Goal: Communication & Community: Answer question/provide support

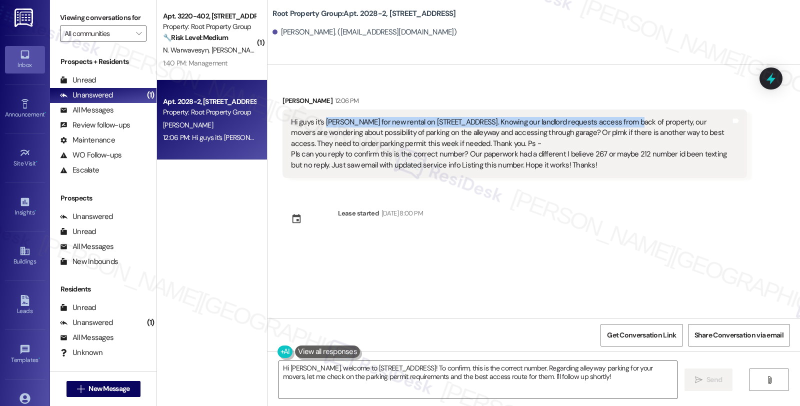
drag, startPoint x: 451, startPoint y: 114, endPoint x: 612, endPoint y: 114, distance: 161.0
click at [612, 114] on div "Hi guys it’s [PERSON_NAME] for new rental on [STREET_ADDRESS]. Knowing our land…" at bounding box center [514, 143] width 464 height 68
click at [641, 366] on textarea "Hi [PERSON_NAME], welcome to [STREET_ADDRESS]! To confirm, this is the correct …" at bounding box center [478, 379] width 398 height 37
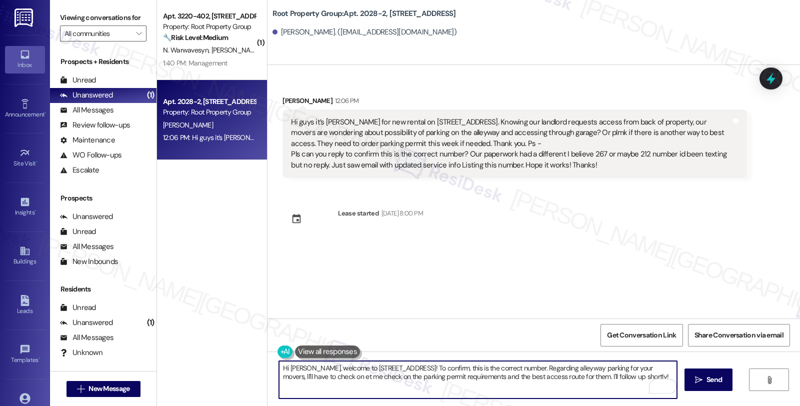
click at [341, 375] on textarea "Hi [PERSON_NAME], welcome to [STREET_ADDRESS]! To confirm, this is the correct …" at bounding box center [478, 379] width 398 height 37
drag, startPoint x: 506, startPoint y: 374, endPoint x: 624, endPoint y: 382, distance: 118.3
click at [624, 382] on textarea "Hi [PERSON_NAME], welcome to [STREET_ADDRESS]! To confirm, this is the correct …" at bounding box center [478, 379] width 398 height 37
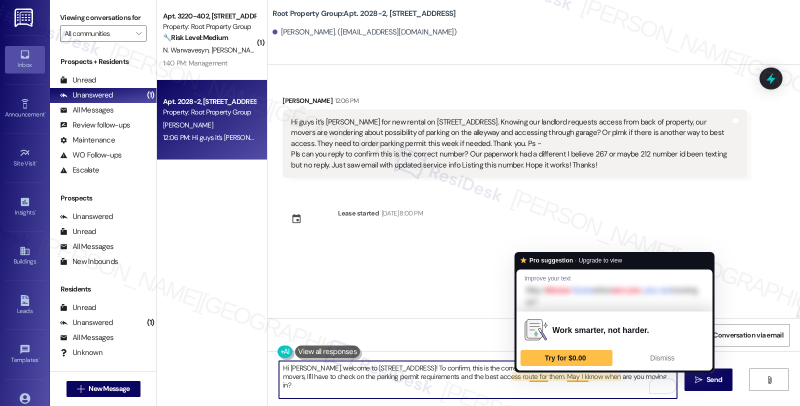
click at [527, 378] on textarea "Hi [PERSON_NAME], welcome to [STREET_ADDRESS]! To confirm, this is the correct …" at bounding box center [478, 379] width 398 height 37
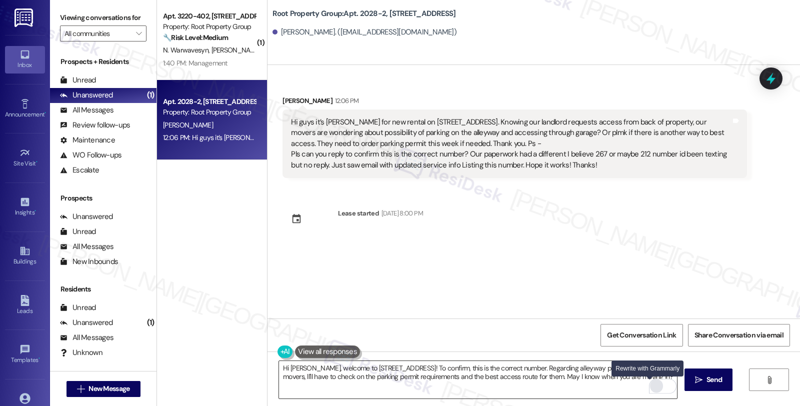
click at [651, 387] on div "Rewrite with Grammarly" at bounding box center [656, 385] width 11 height 11
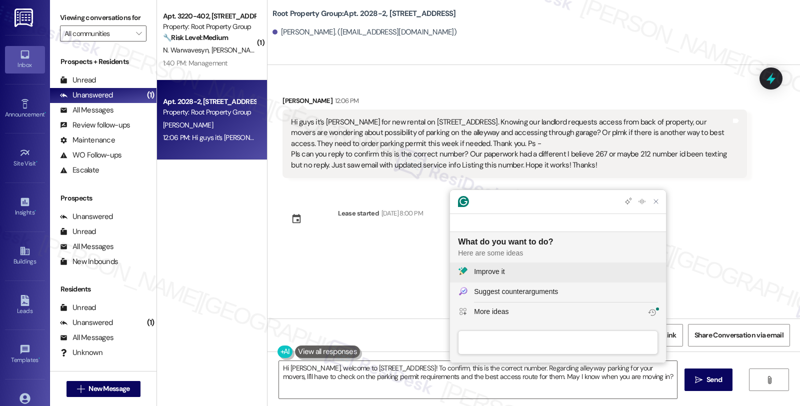
click at [491, 263] on button "Improve it" at bounding box center [558, 272] width 216 height 20
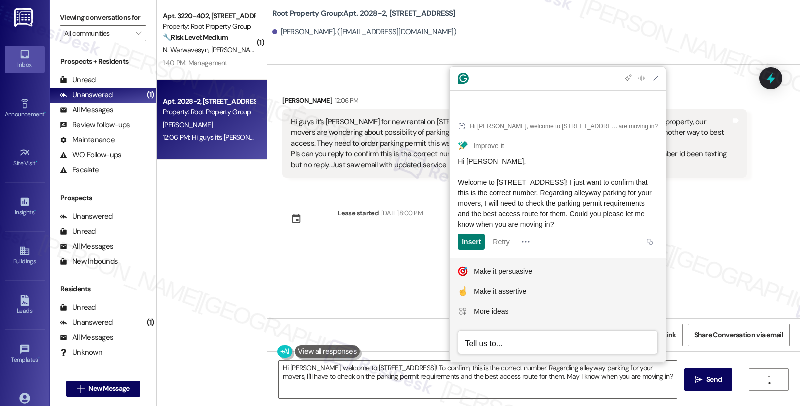
drag, startPoint x: 628, startPoint y: 224, endPoint x: 453, endPoint y: 185, distance: 179.3
click at [453, 185] on article "Hi [PERSON_NAME], welcome to [STREET_ADDRESS]! To confirm, this is the correct …" at bounding box center [558, 182] width 216 height 149
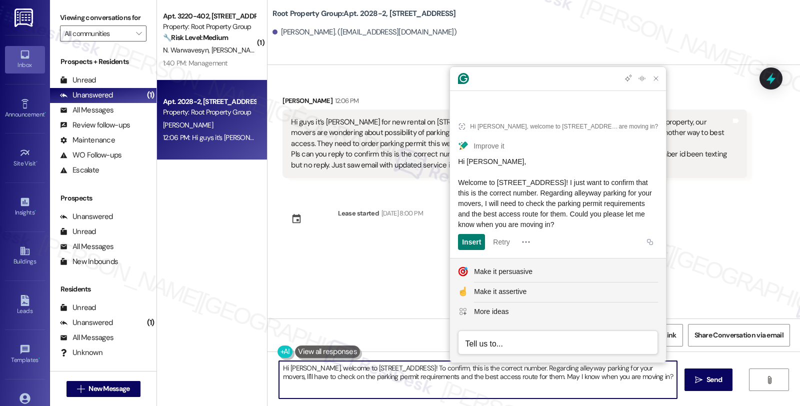
drag, startPoint x: 306, startPoint y: 368, endPoint x: 687, endPoint y: 406, distance: 382.8
click at [687, 405] on html "Inbox Go to Inbox Announcement • Send A Text Announcement Site Visit • Go to Si…" at bounding box center [400, 203] width 800 height 406
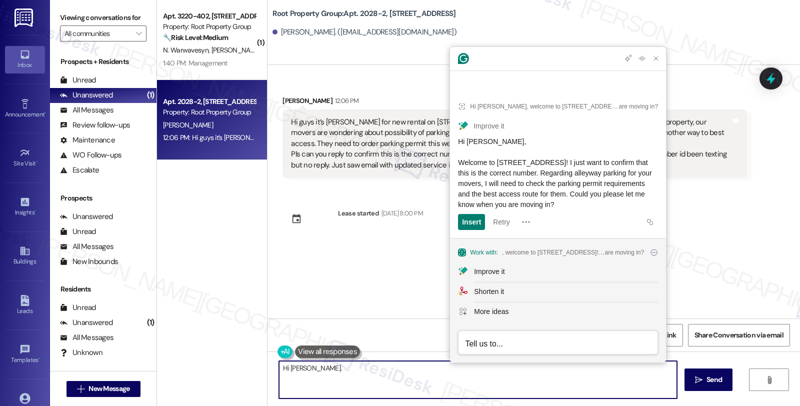
paste textarea "Welcome to [STREET_ADDRESS]! I just want to confirm that this is the correct nu…"
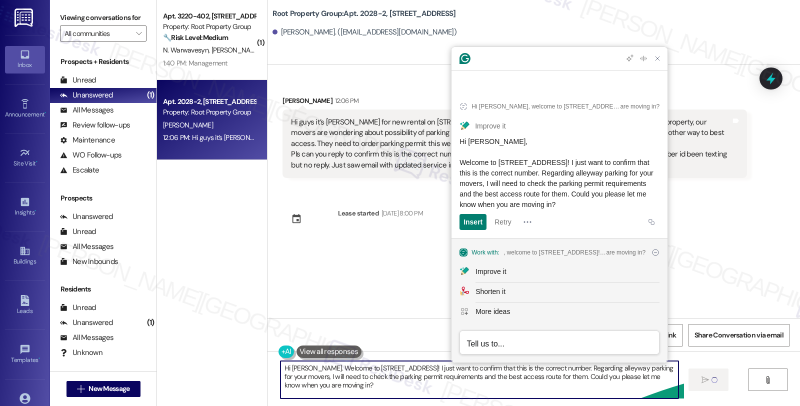
type textarea "Hi [PERSON_NAME]. Welcome to [STREET_ADDRESS]! I just want to confirm that this…"
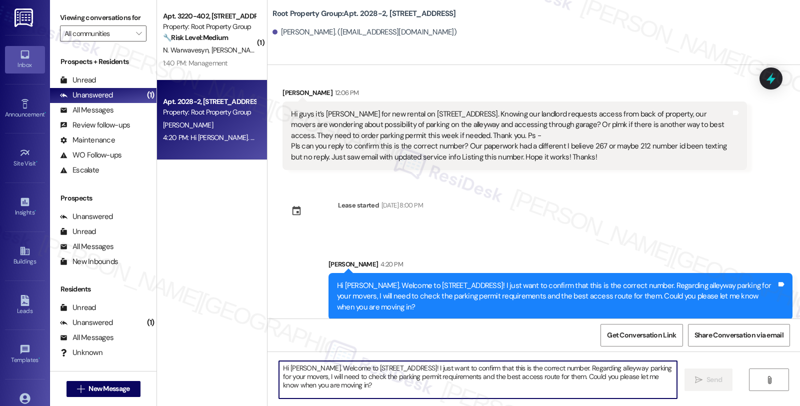
scroll to position [17, 0]
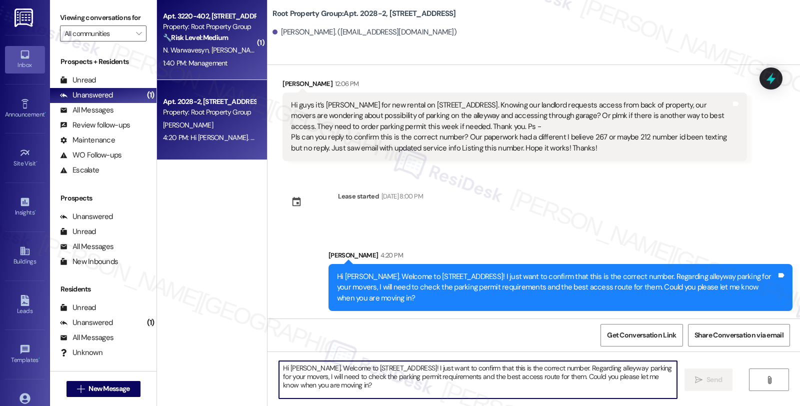
click at [194, 22] on div "Property: Root Property Group" at bounding box center [209, 26] width 92 height 10
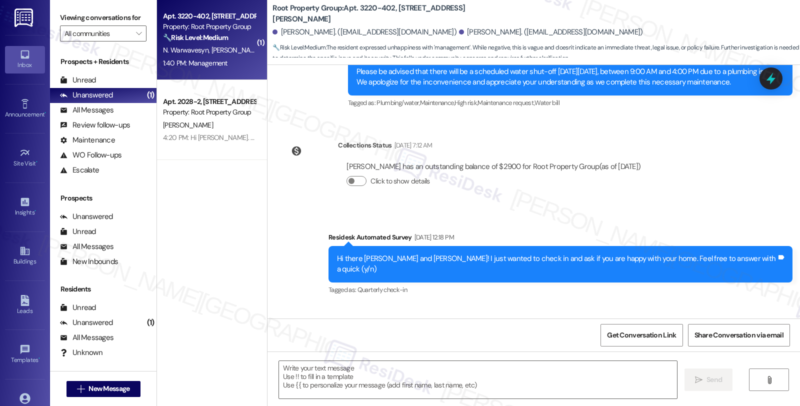
scroll to position [471, 0]
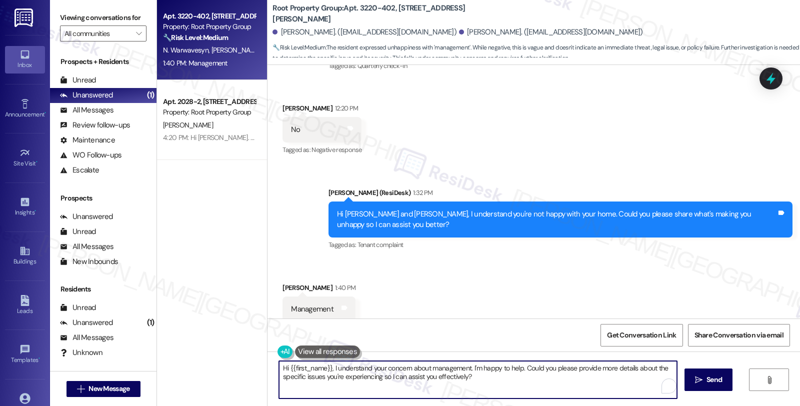
drag, startPoint x: 326, startPoint y: 368, endPoint x: 190, endPoint y: 365, distance: 136.5
click at [190, 365] on div "Apt. 3220-402, [STREET_ADDRESS][PERSON_NAME] Property: Root Property Group 🔧 Ri…" at bounding box center [478, 203] width 643 height 406
drag, startPoint x: 462, startPoint y: 368, endPoint x: 211, endPoint y: 366, distance: 251.5
click at [208, 367] on div "Apt. 3220-402, [STREET_ADDRESS][PERSON_NAME] Property: Root Property Group 🔧 Ri…" at bounding box center [478, 203] width 643 height 406
drag, startPoint x: 406, startPoint y: 370, endPoint x: 640, endPoint y: 367, distance: 234.0
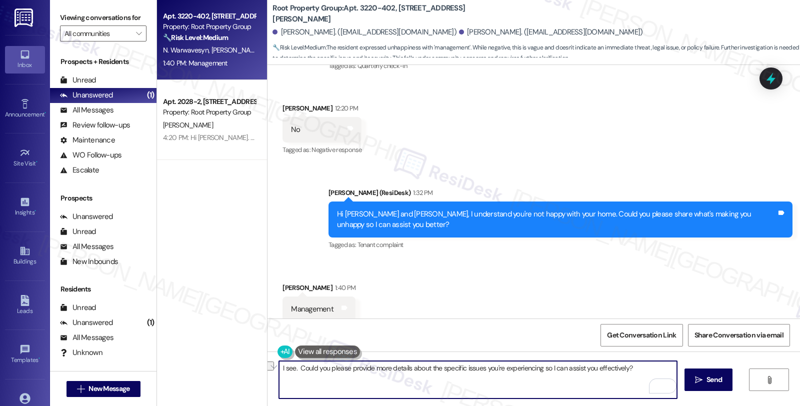
click at [640, 367] on textarea "I see. Could you please provide more details about the specific issues you're e…" at bounding box center [478, 379] width 398 height 37
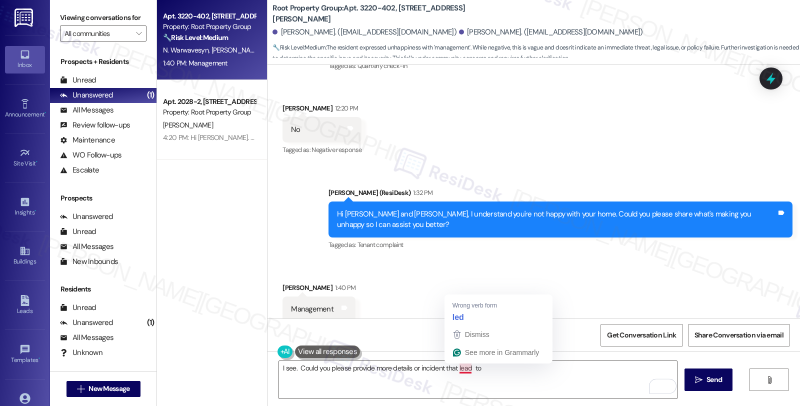
click at [456, 314] on div "Received via SMS [PERSON_NAME] 1:40 PM Management Tags and notes" at bounding box center [533, 294] width 532 height 69
click at [518, 371] on textarea "I see. Could you please provide more details or the incident that led to" at bounding box center [478, 379] width 398 height 37
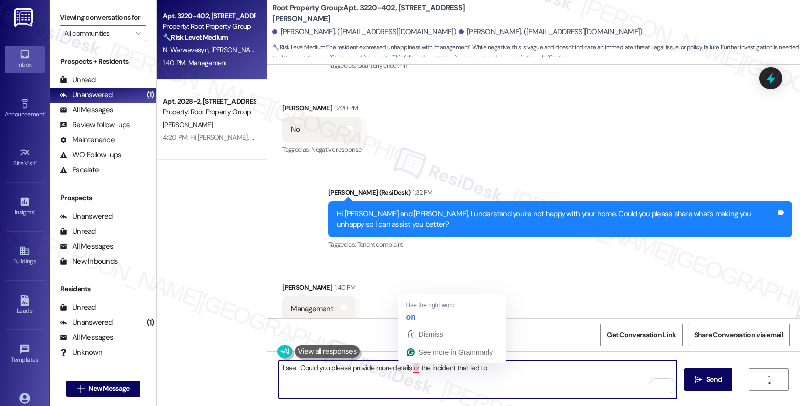
click at [408, 368] on textarea "I see. Could you please provide more details or the incident that led to" at bounding box center [478, 379] width 398 height 37
click at [402, 368] on textarea "I see. Could you please provide more details or the incident that led to" at bounding box center [478, 379] width 398 height 37
click at [417, 369] on textarea "I see. Could you please provide more details, or the incident that led to" at bounding box center [478, 379] width 398 height 37
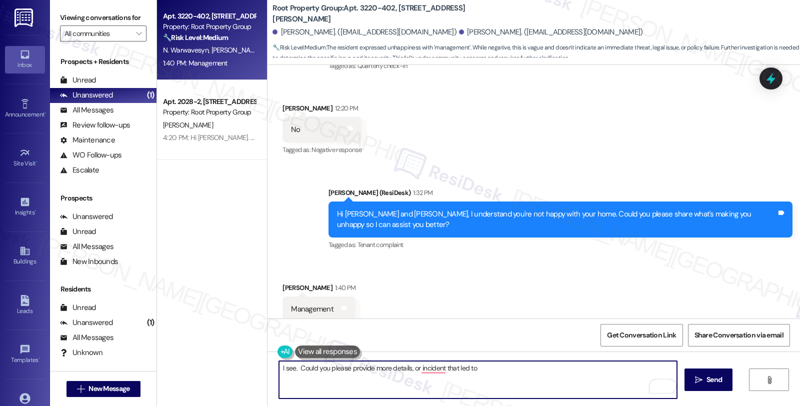
click at [438, 366] on textarea "I see. Could you please provide more details, or incident that led to" at bounding box center [478, 379] width 398 height 37
click at [512, 367] on textarea "I see. Could you please provide more details, or incidents that led to" at bounding box center [478, 379] width 398 height 37
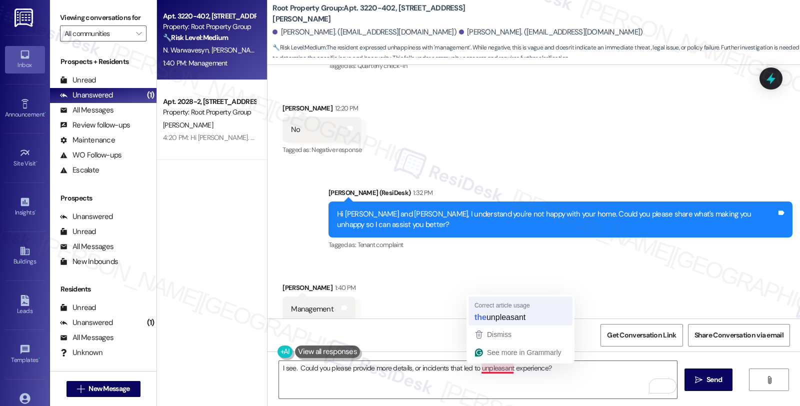
type textarea "I see. Could you please provide more details, or incidents that led to the unpl…"
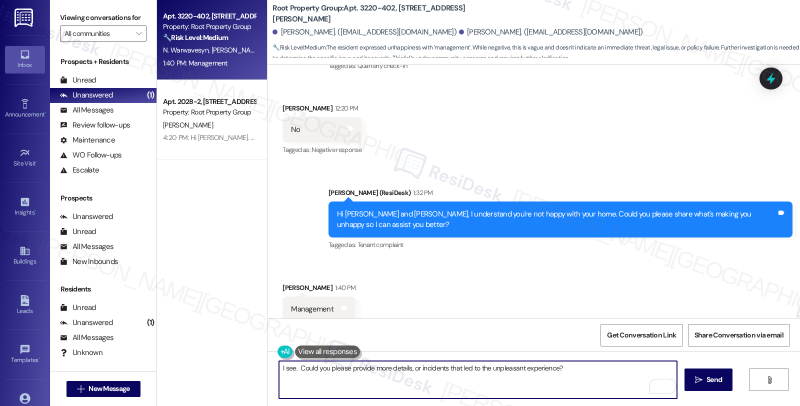
click at [588, 375] on textarea "I see. Could you please provide more details, or incidents that led to the unpl…" at bounding box center [478, 379] width 398 height 37
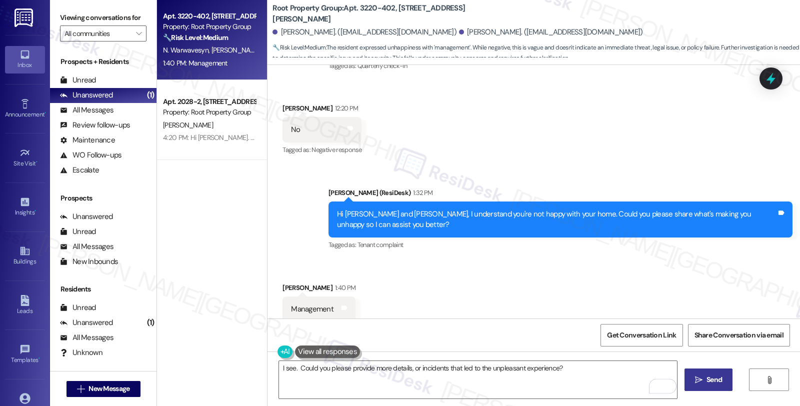
click at [722, 375] on span "Send" at bounding box center [713, 379] width 19 height 10
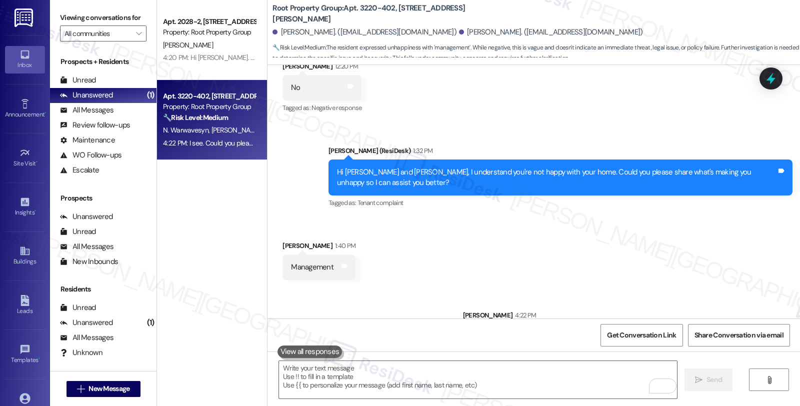
scroll to position [541, 0]
